Goal: Information Seeking & Learning: Learn about a topic

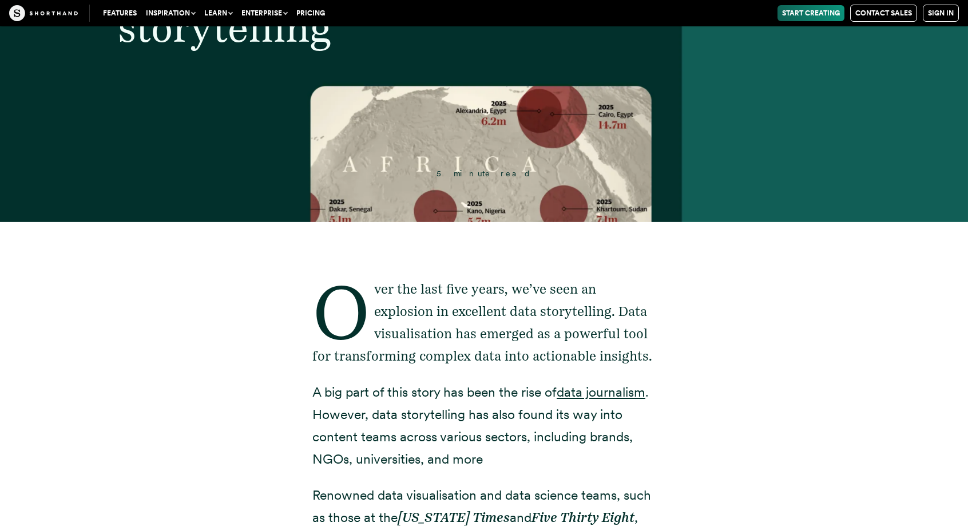
scroll to position [293, 0]
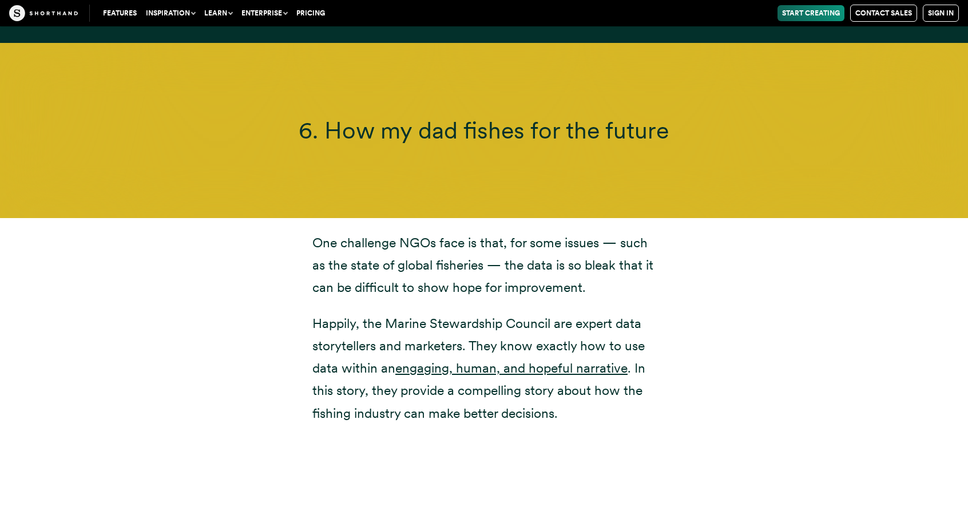
scroll to position [11298, 0]
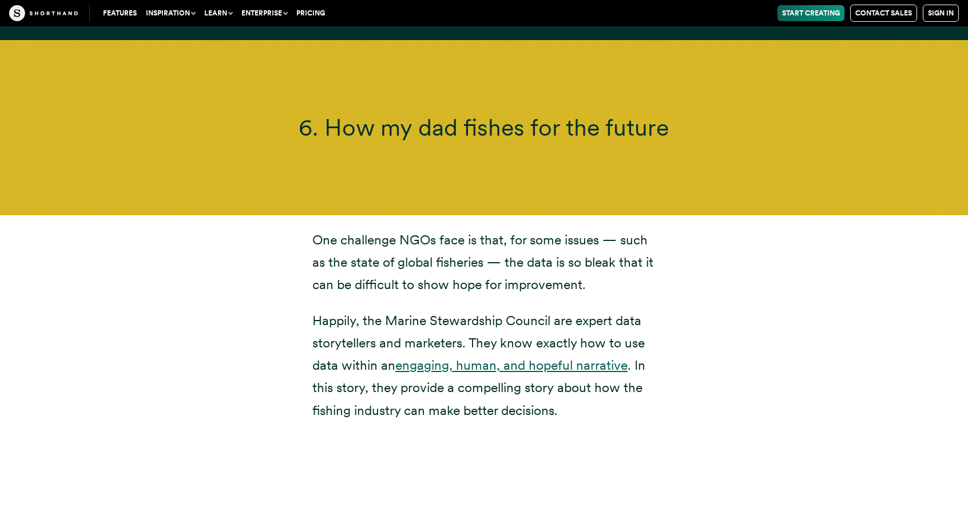
click at [508, 357] on link "engaging, human, and hopeful narrative" at bounding box center [511, 365] width 232 height 16
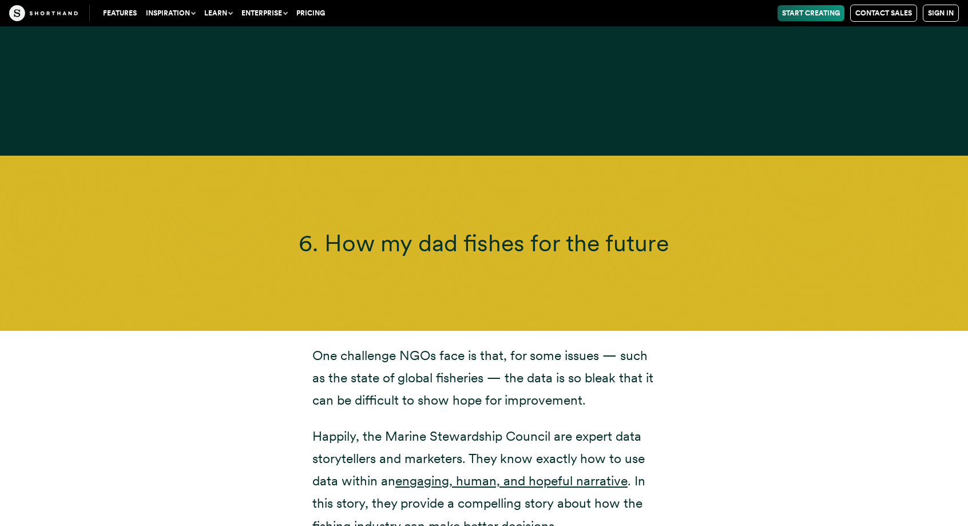
scroll to position [11178, 0]
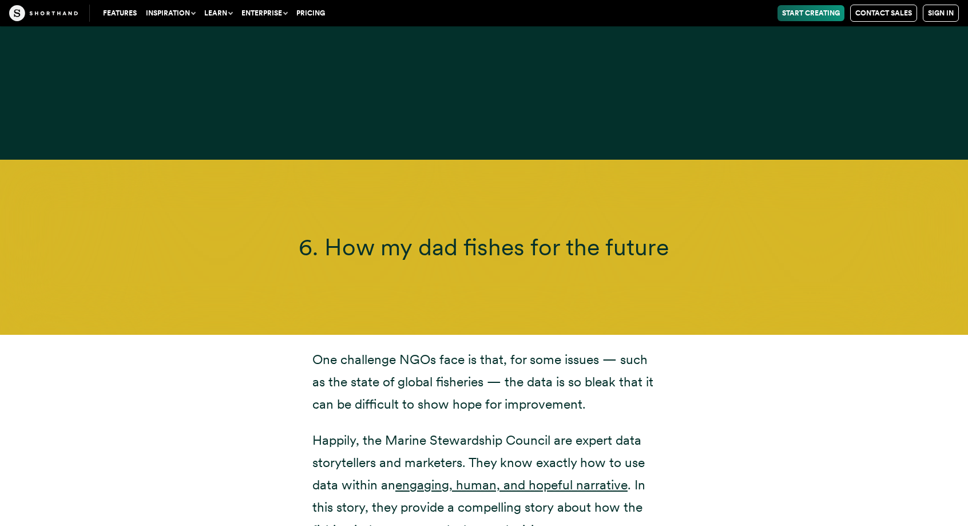
click at [482, 232] on span "6. How my dad fishes for the future" at bounding box center [484, 246] width 370 height 29
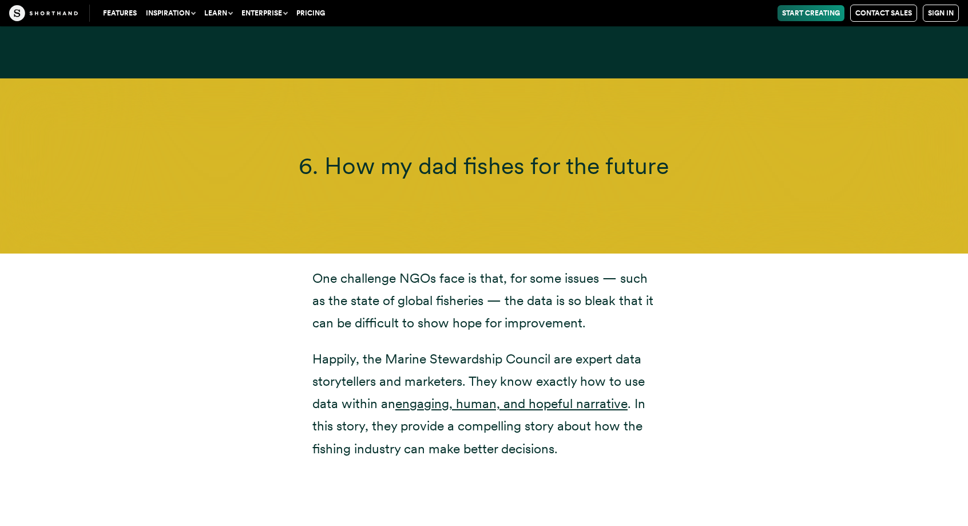
scroll to position [11593, 0]
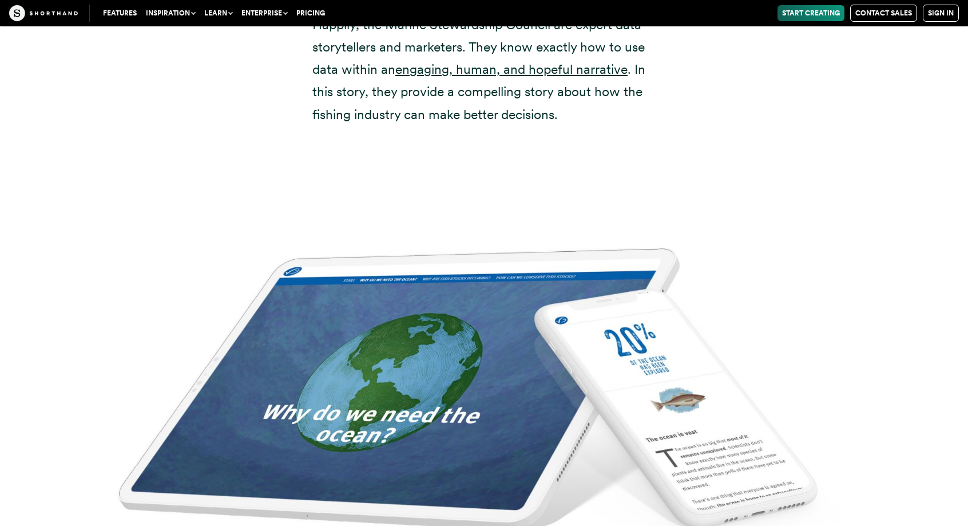
click at [480, 336] on img at bounding box center [484, 403] width 968 height 526
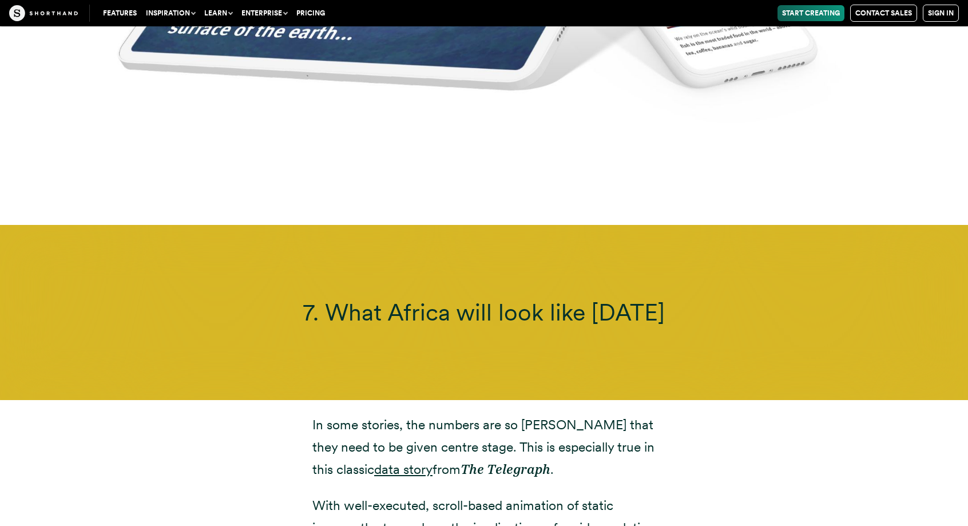
scroll to position [12706, 0]
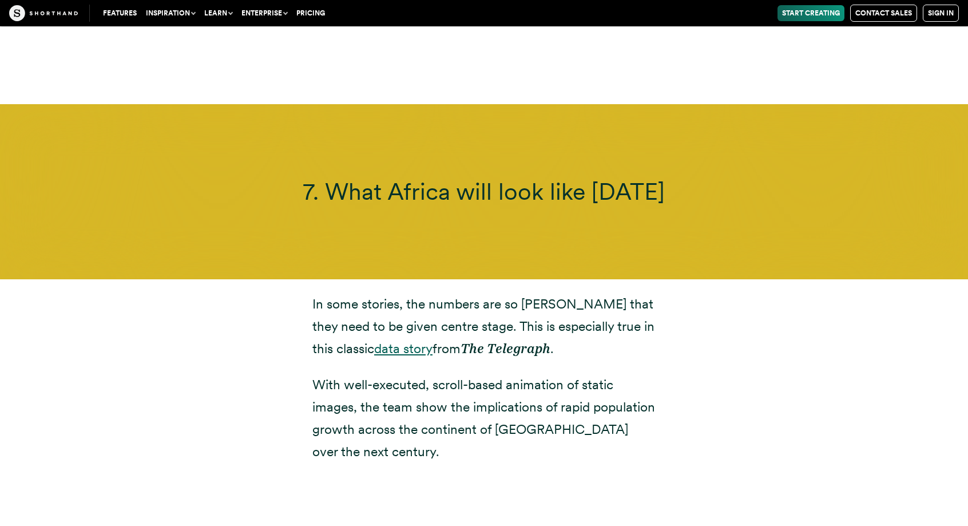
click at [374, 340] on link "data story" at bounding box center [403, 348] width 58 height 16
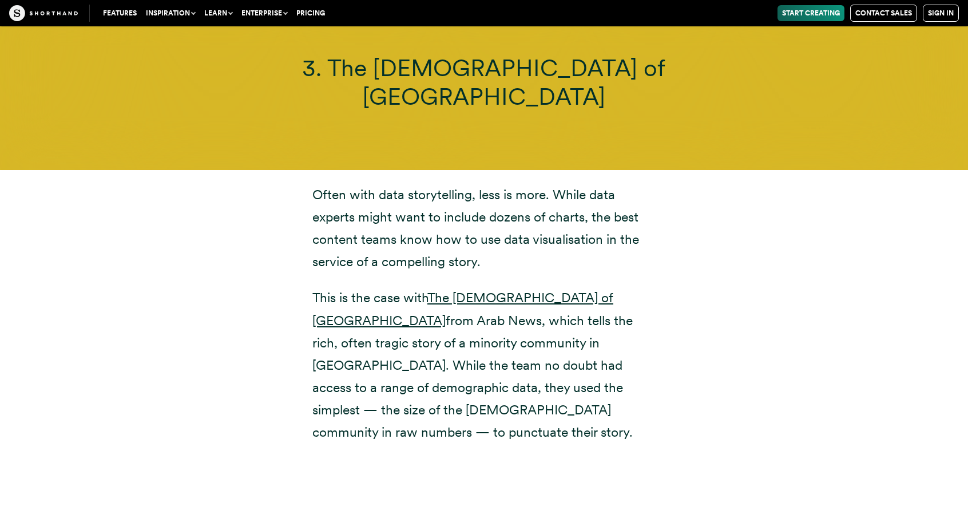
scroll to position [7321, 0]
click at [503, 290] on link "The [DEMOGRAPHIC_DATA] of [GEOGRAPHIC_DATA]" at bounding box center [462, 309] width 301 height 38
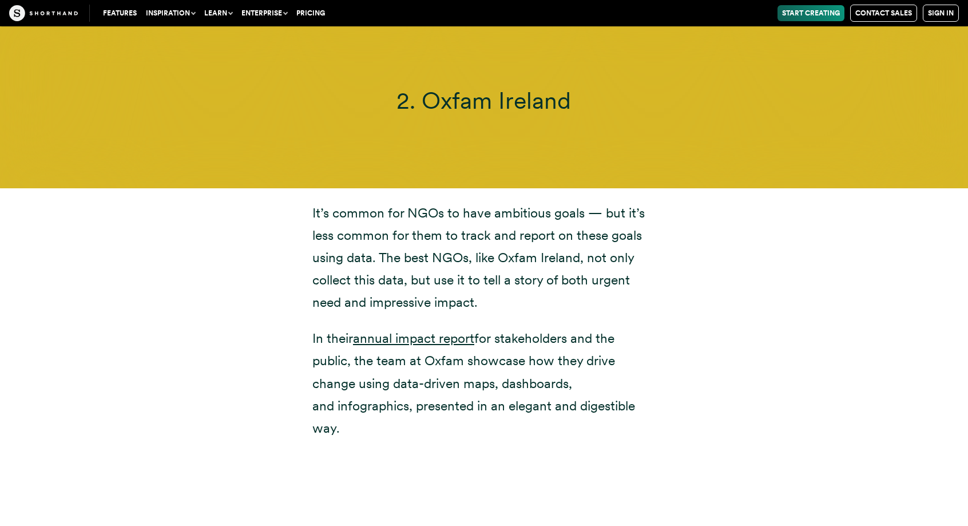
scroll to position [5779, 0]
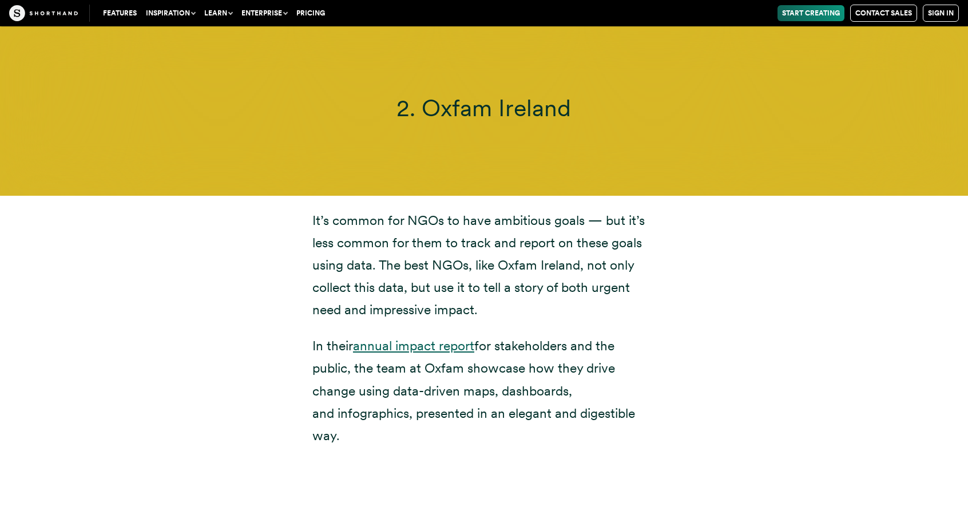
click at [423, 337] on link "annual impact report" at bounding box center [413, 345] width 121 height 16
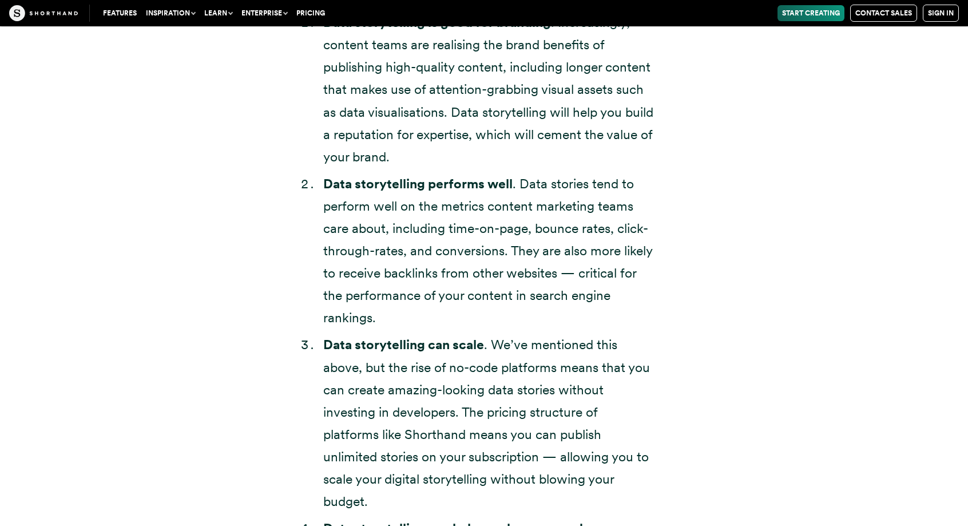
scroll to position [3407, 0]
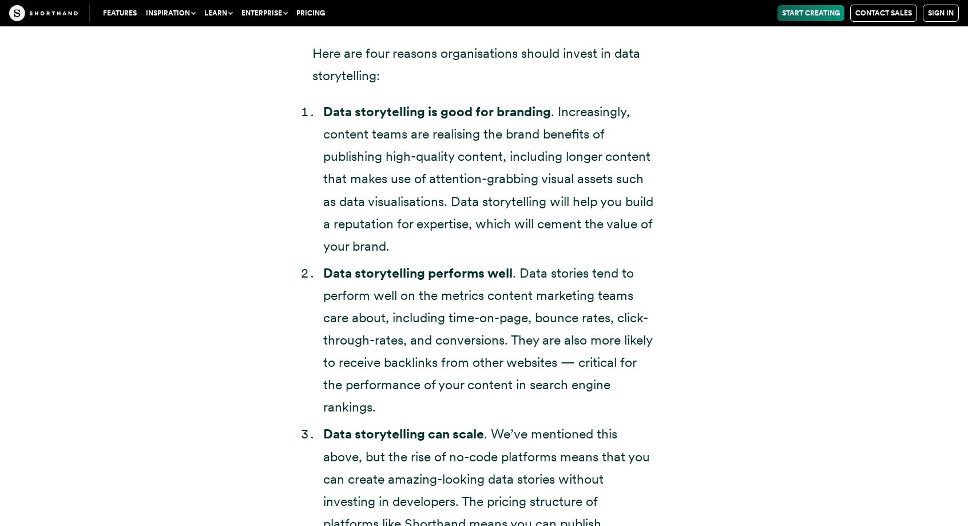
click at [171, 11] on button "Inspiration" at bounding box center [170, 13] width 58 height 16
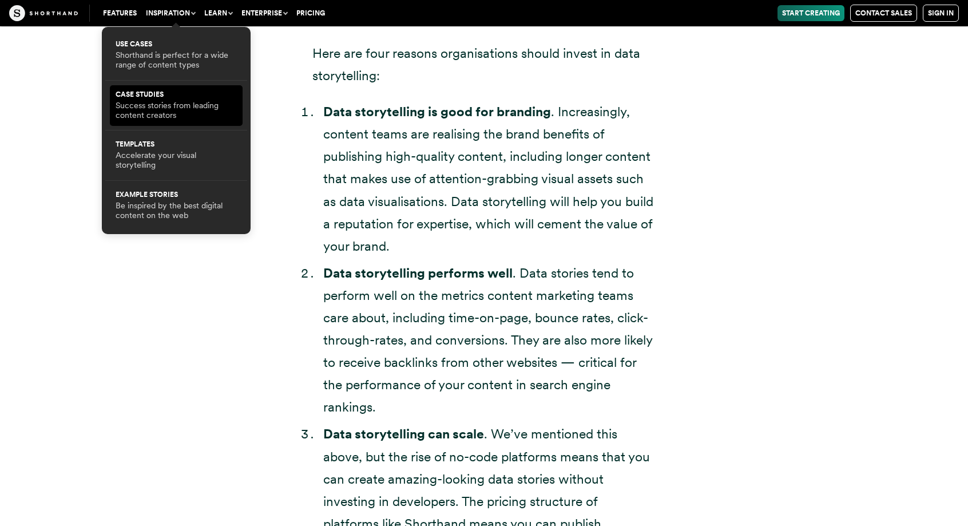
click at [158, 100] on link "Case Studies Success stories from leading content creators" at bounding box center [176, 106] width 121 height 30
